Goal: Find specific page/section: Find specific page/section

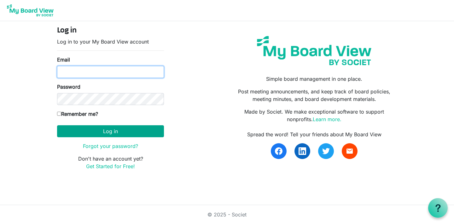
type input "president@cupe723.ca"
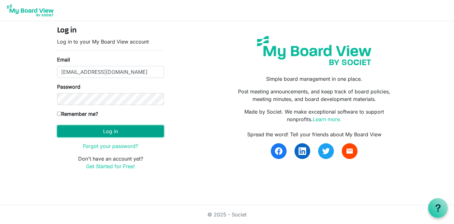
click at [106, 134] on button "Log in" at bounding box center [110, 131] width 107 height 12
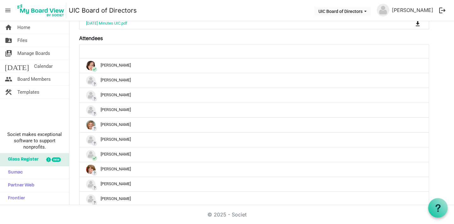
scroll to position [191, 0]
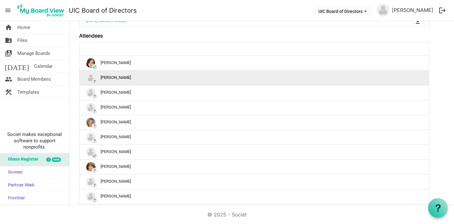
click at [91, 78] on img "?Andrea Craddock is template cell column header" at bounding box center [90, 77] width 9 height 9
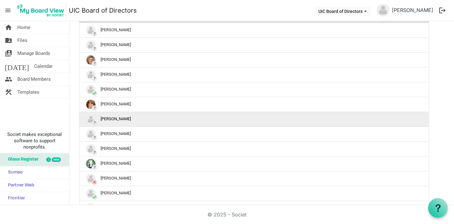
scroll to position [317, 0]
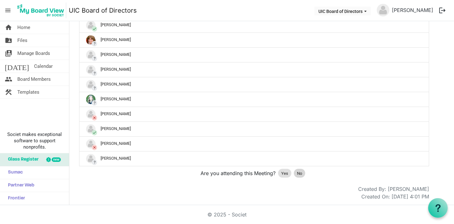
click at [299, 173] on span "No" at bounding box center [299, 173] width 5 height 6
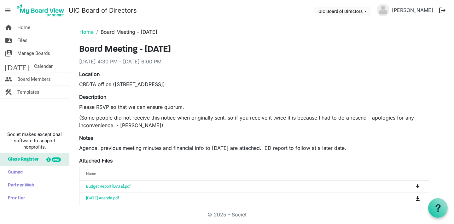
scroll to position [0, 0]
